Goal: Check status: Check status

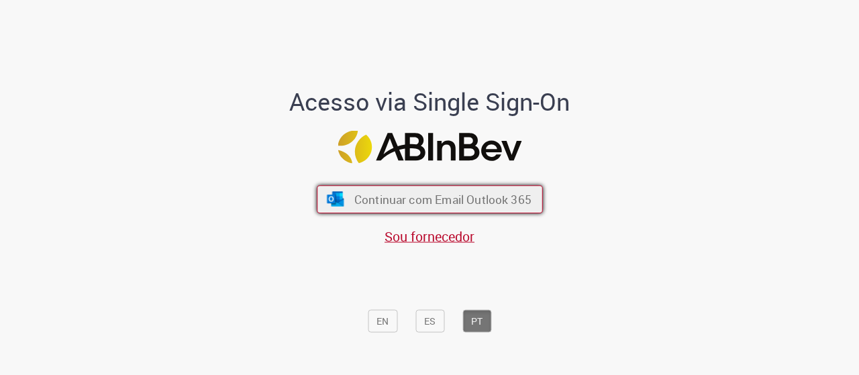
click at [479, 186] on button "Continuar com Email Outlook 365" at bounding box center [430, 199] width 226 height 28
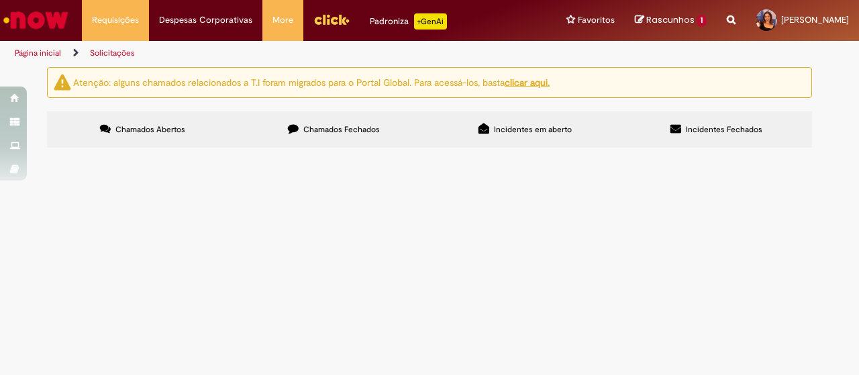
click at [348, 134] on span "Chamados Fechados" at bounding box center [341, 129] width 77 height 11
click at [0, 0] on span "CUSTOS ADICIONAIS REFERENTE A EMBAIXADA DE BUDWEISER EM GOIÂNIA" at bounding box center [0, 0] width 0 height 0
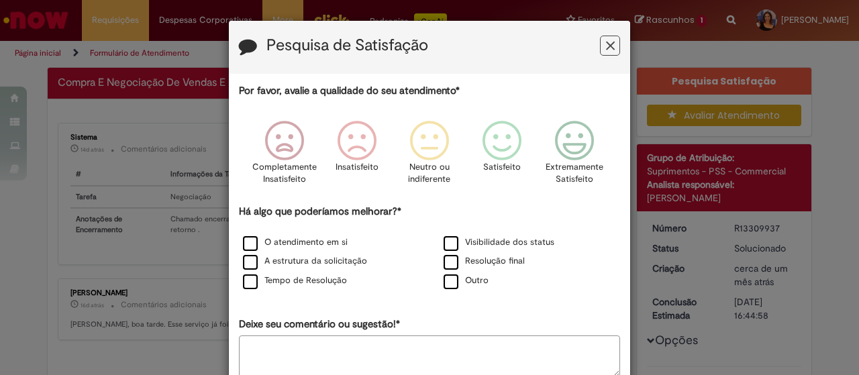
click at [606, 41] on icon "Feedback" at bounding box center [610, 46] width 9 height 14
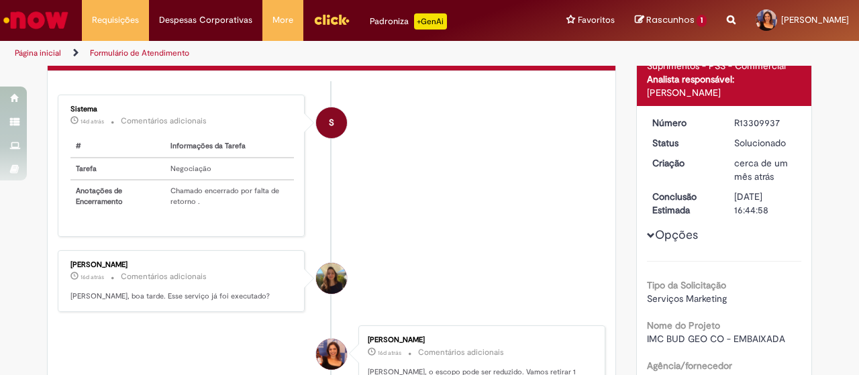
scroll to position [96, 0]
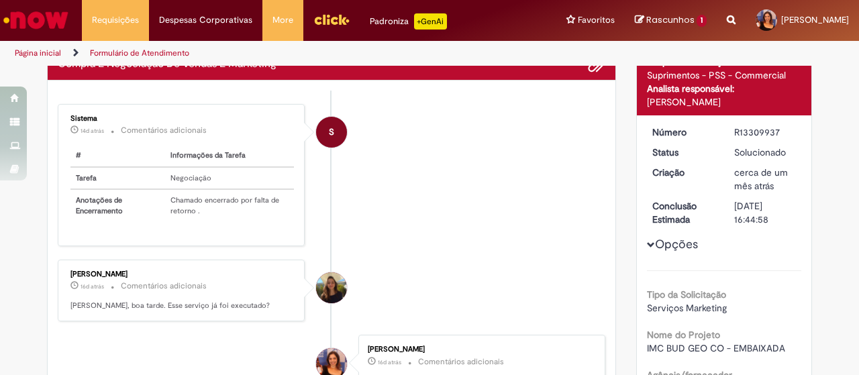
click at [740, 136] on div "R13309937" at bounding box center [765, 132] width 62 height 13
copy div "R13309937"
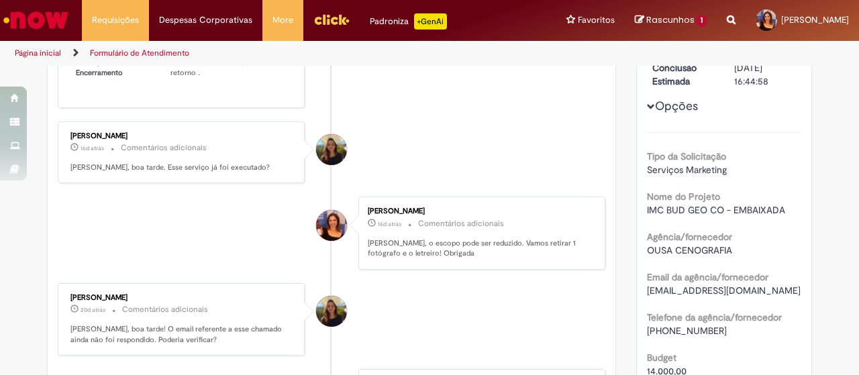
scroll to position [229, 0]
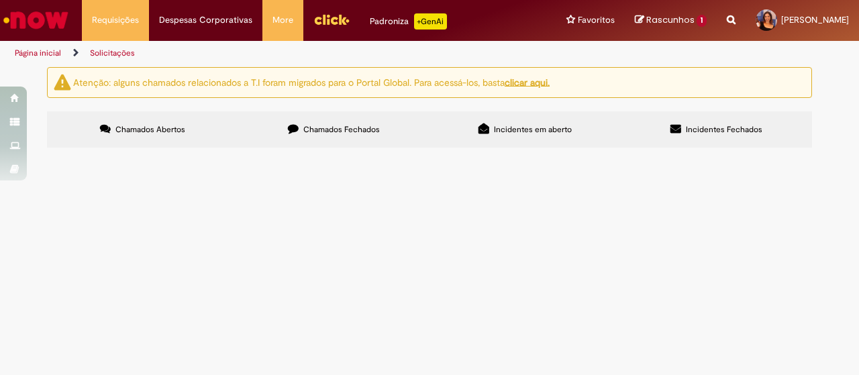
click at [399, 123] on label "Chamados Fechados" at bounding box center [333, 129] width 191 height 36
click at [0, 0] on span "EMBAIXADA IMC BUDWEISER GEO CO" at bounding box center [0, 0] width 0 height 0
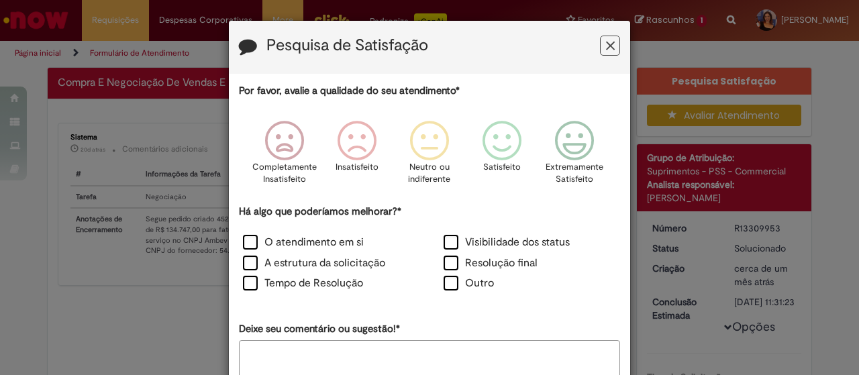
click at [606, 40] on icon "Feedback" at bounding box center [610, 46] width 9 height 14
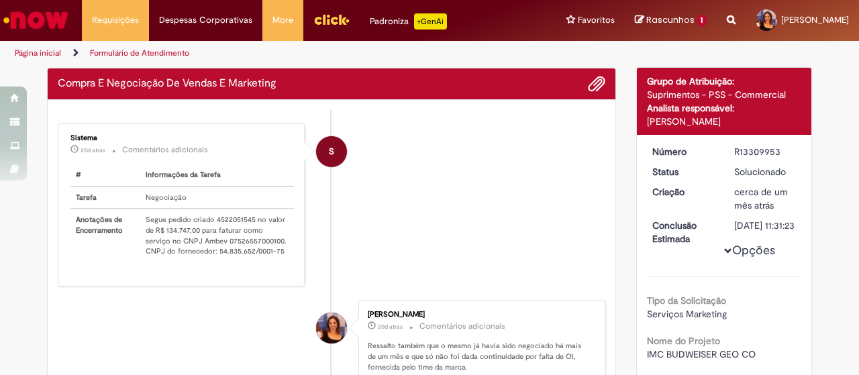
scroll to position [73, 0]
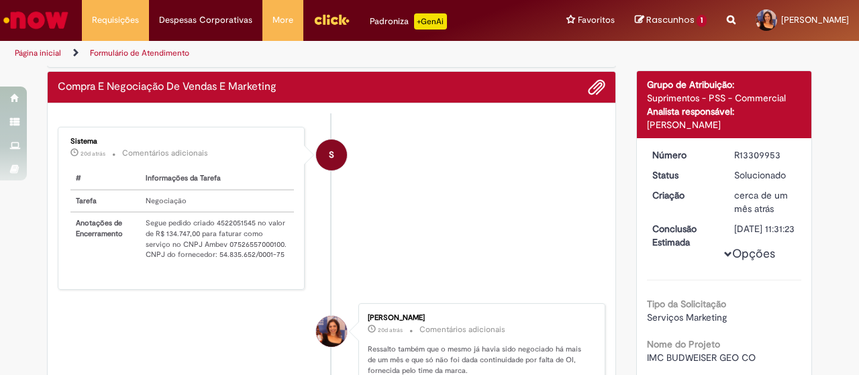
click at [745, 152] on div "R13309953" at bounding box center [765, 154] width 62 height 13
click at [226, 225] on td "Segue pedido criado 4522051545 no valor de R$ 134.747,00 para faturar como serv…" at bounding box center [217, 239] width 154 height 54
copy td "4522051545"
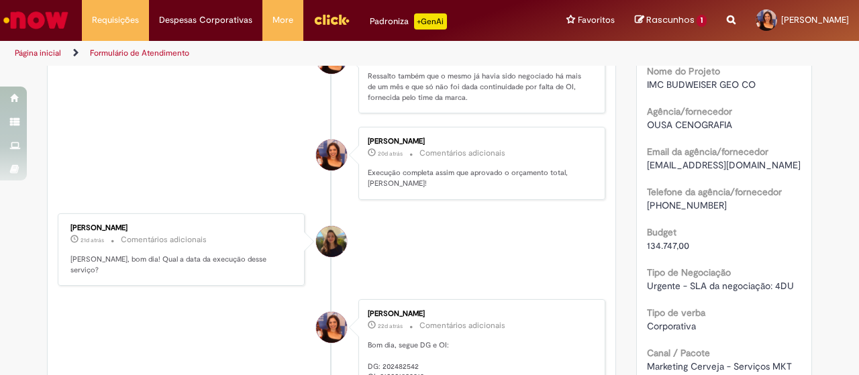
scroll to position [370, 0]
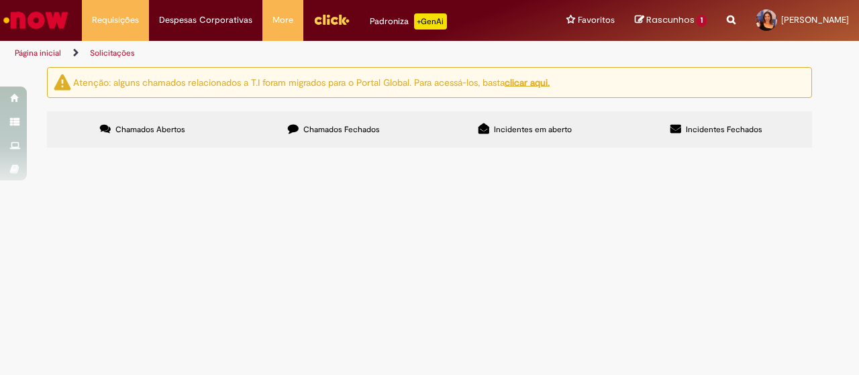
click at [381, 129] on label "Chamados Fechados" at bounding box center [333, 129] width 191 height 36
click at [0, 0] on span "COLETIVA DE IMPRENSA PARINTINS 2025" at bounding box center [0, 0] width 0 height 0
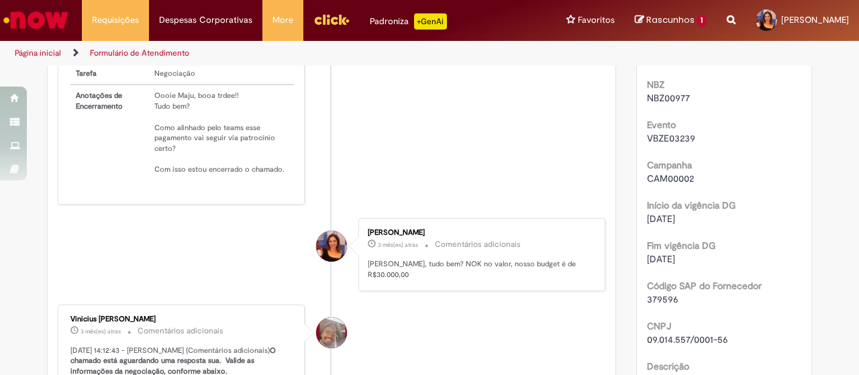
scroll to position [632, 0]
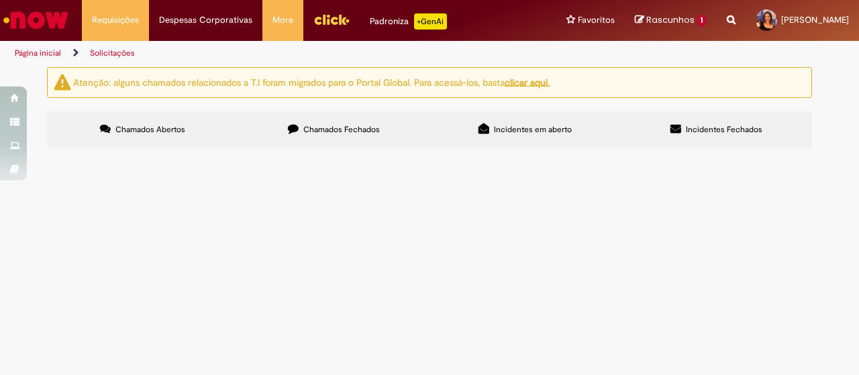
click at [356, 136] on label "Chamados Fechados" at bounding box center [333, 129] width 191 height 36
click at [0, 0] on span "PR PARA O FESTIVAL DE PARINTINS 2025" at bounding box center [0, 0] width 0 height 0
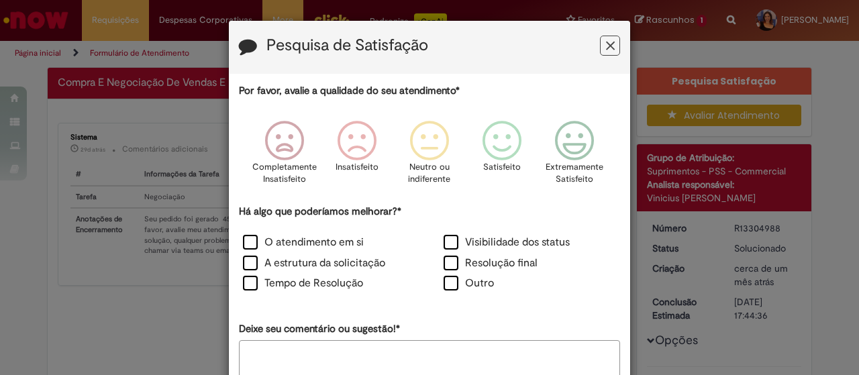
click at [600, 45] on button "Feedback" at bounding box center [610, 46] width 20 height 20
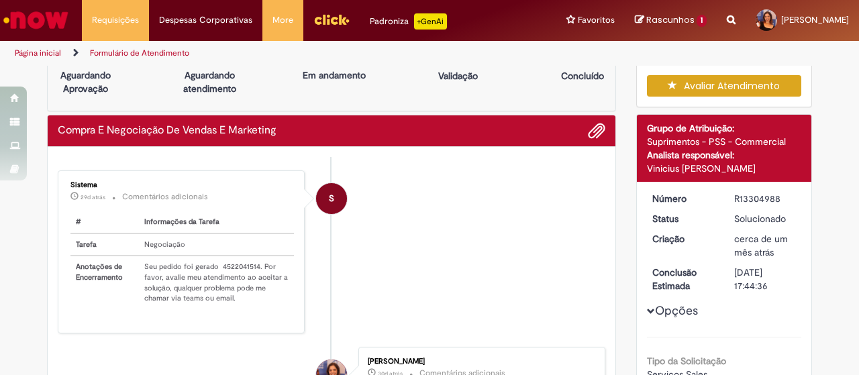
scroll to position [29, 0]
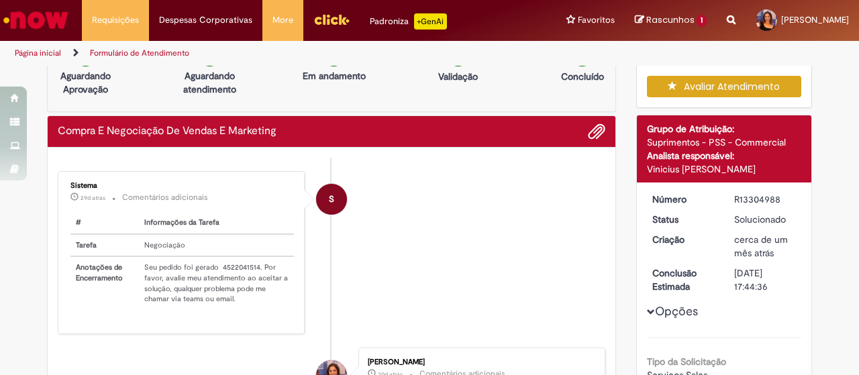
click at [230, 265] on td "Seu pedido foi gerado 4522041514. Por favor, avalie meu atendimento ao aceitar …" at bounding box center [216, 283] width 155 height 54
copy td "4522041514"
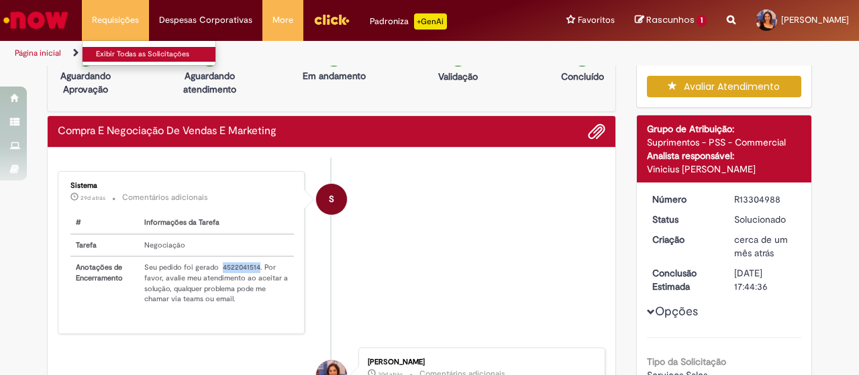
click at [111, 47] on link "Exibir Todas as Solicitações" at bounding box center [157, 54] width 148 height 15
click at [113, 52] on link "Exibir Todas as Solicitações" at bounding box center [157, 54] width 148 height 15
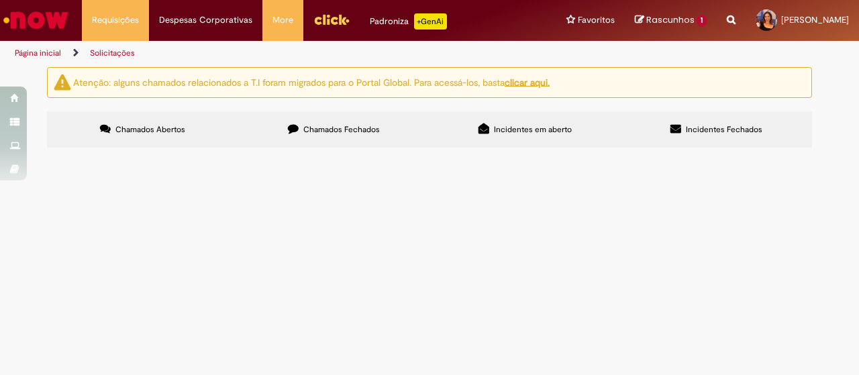
click at [353, 139] on label "Chamados Fechados" at bounding box center [333, 129] width 191 height 36
click at [0, 0] on td "Serviços Adicionais para ação de BUD em Goiânia" at bounding box center [0, 0] width 0 height 0
click at [0, 0] on span "COLETIVA DE IMPRENSA PARINTINS 2025" at bounding box center [0, 0] width 0 height 0
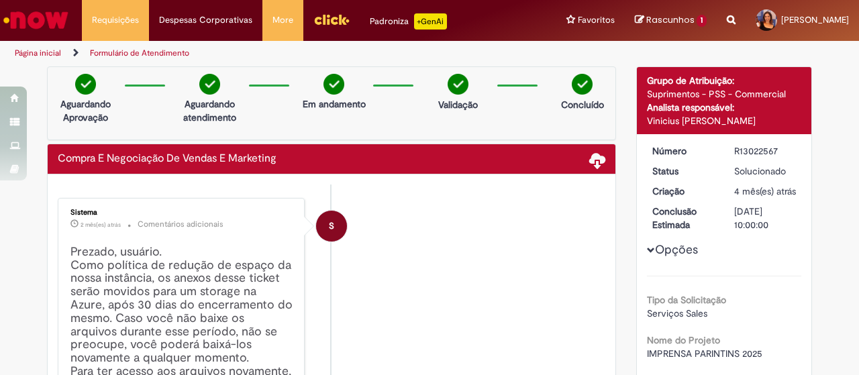
scroll to position [1, 0]
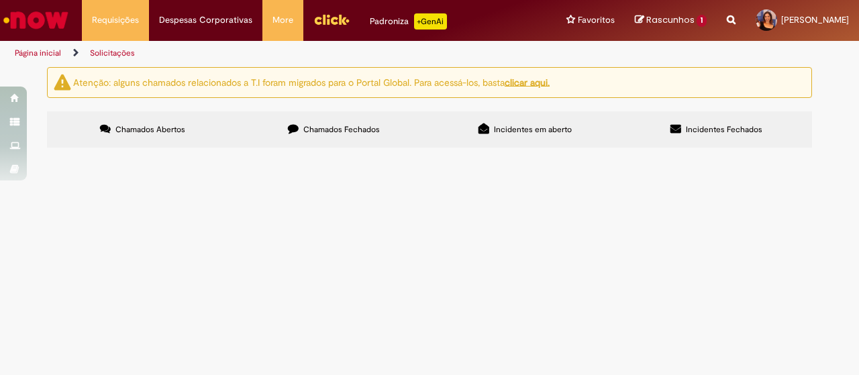
click at [362, 128] on span "Chamados Fechados" at bounding box center [341, 129] width 77 height 11
click at [0, 0] on span "CONTRATAÇÃO DE INFLUENCIADOR FESTIVAL PARINTINS 2025 Pagamento será dividido em…" at bounding box center [0, 0] width 0 height 0
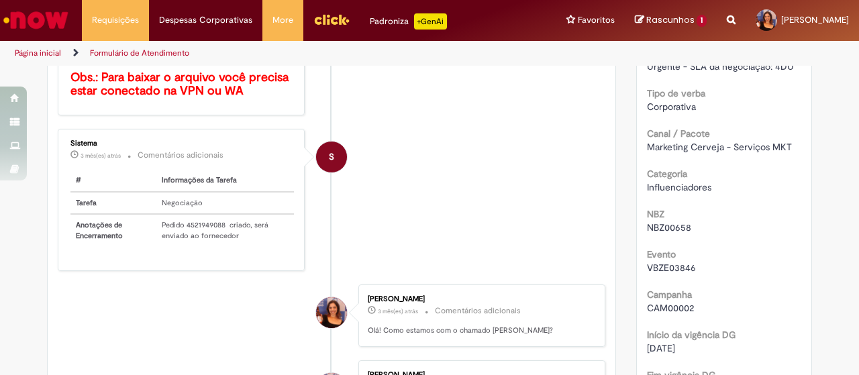
scroll to position [515, 0]
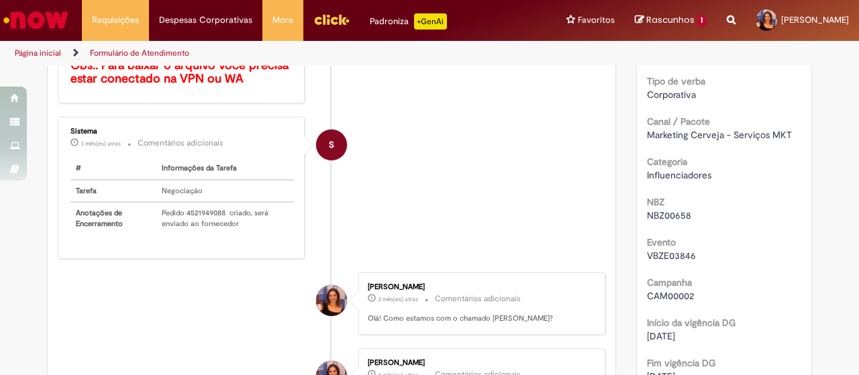
click at [201, 209] on td "Pedido 4521949088 criado, será enviado ao fornecedor" at bounding box center [225, 218] width 138 height 32
copy td "4521949088"
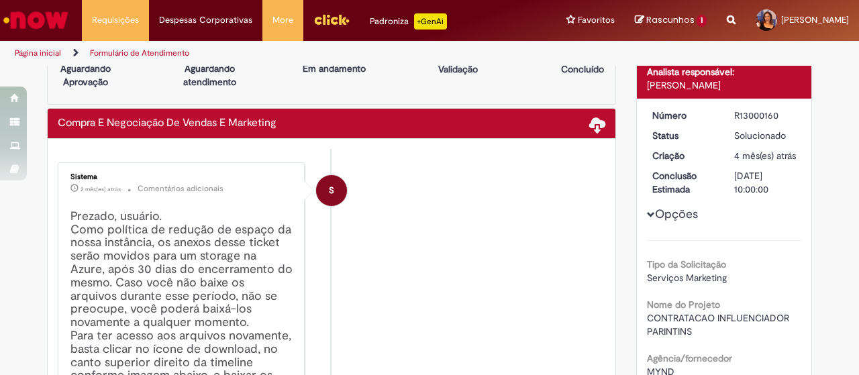
scroll to position [0, 0]
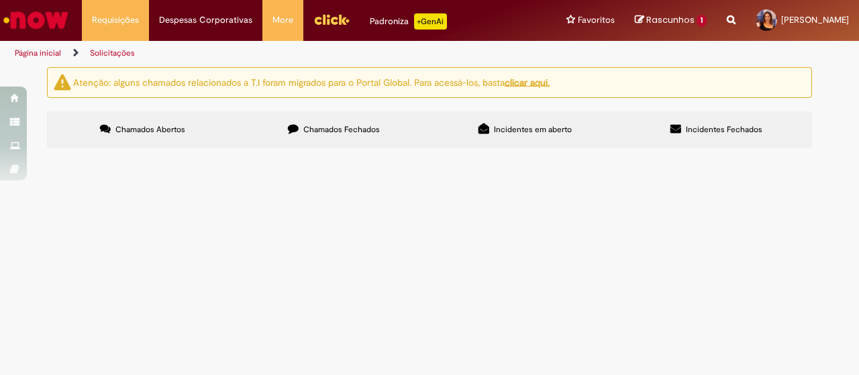
click at [372, 139] on label "Chamados Fechados" at bounding box center [333, 129] width 191 height 36
click at [0, 0] on span "Brahma CO - Festival de Parintins 2025" at bounding box center [0, 0] width 0 height 0
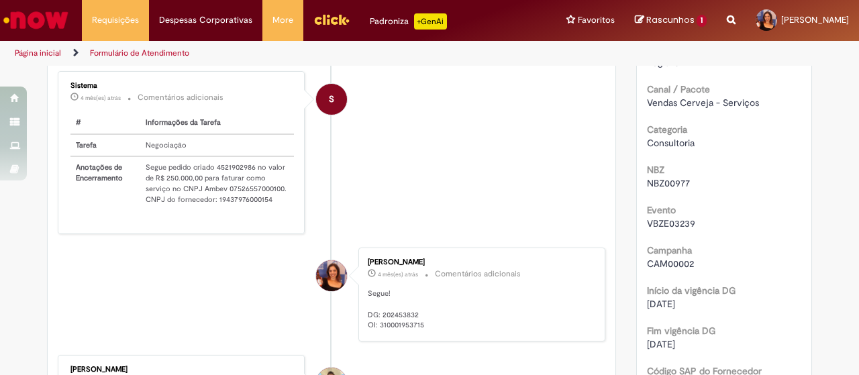
scroll to position [560, 0]
click at [232, 164] on td "Segue pedido criado 4521902986 no valor de R$ 250.000,00 para faturar como serv…" at bounding box center [217, 184] width 154 height 54
copy td "4521902986"
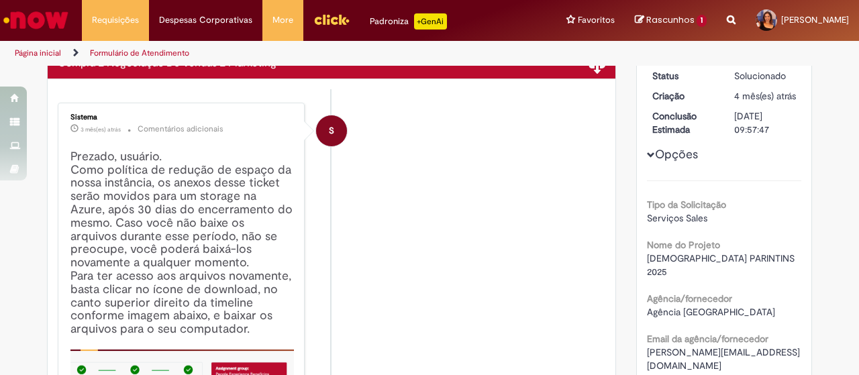
scroll to position [0, 0]
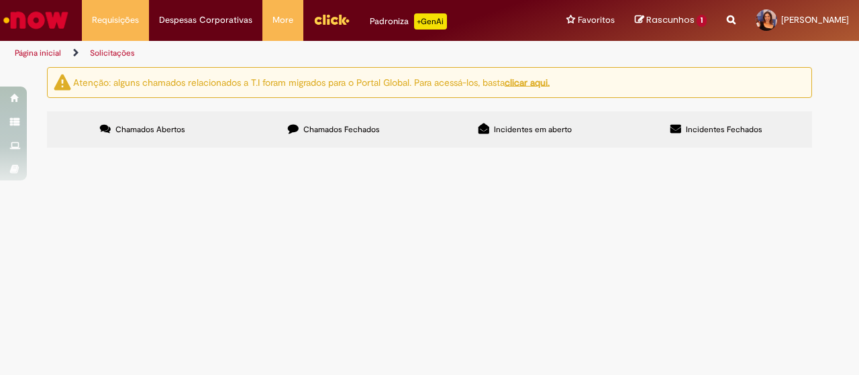
click at [366, 135] on label "Chamados Fechados" at bounding box center [333, 129] width 191 height 36
click at [0, 0] on input "Pesquisar" at bounding box center [0, 0] width 0 height 0
click at [0, 0] on button "Pesquisar" at bounding box center [0, 0] width 0 height 0
